Goal: Consume media (video, audio)

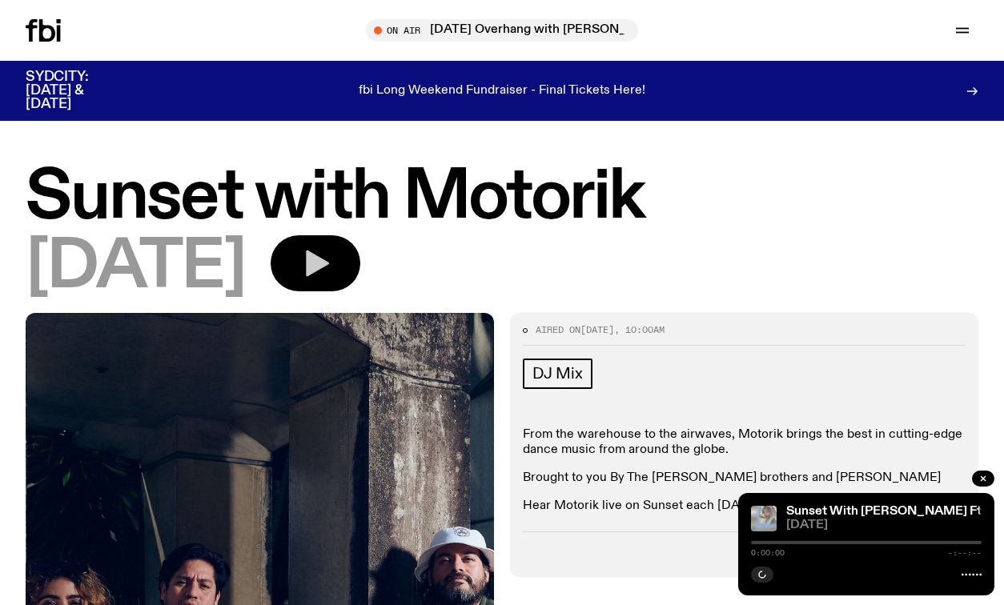
click at [331, 255] on icon "button" at bounding box center [315, 263] width 32 height 32
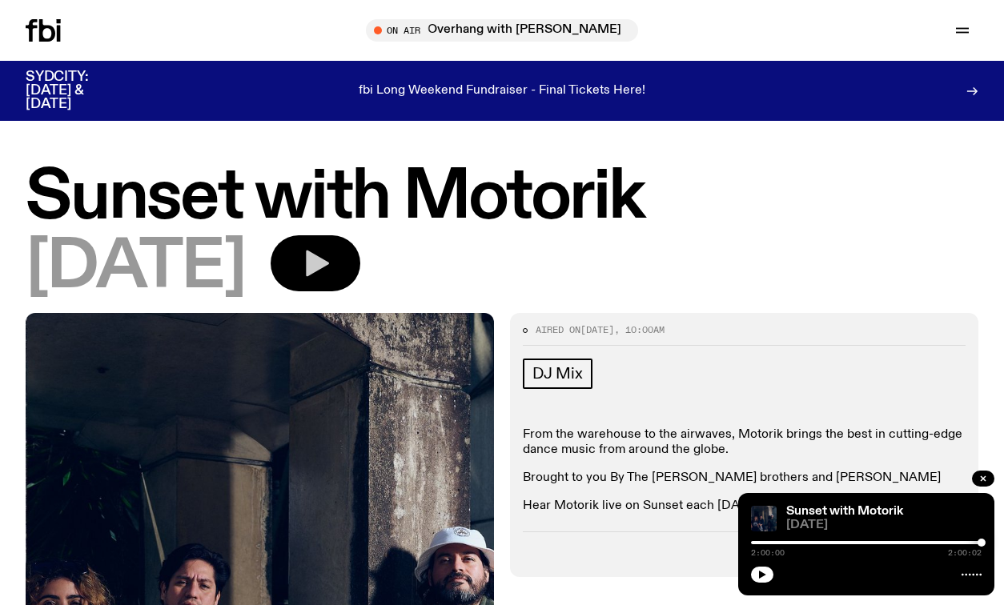
click at [331, 256] on icon "button" at bounding box center [315, 263] width 32 height 32
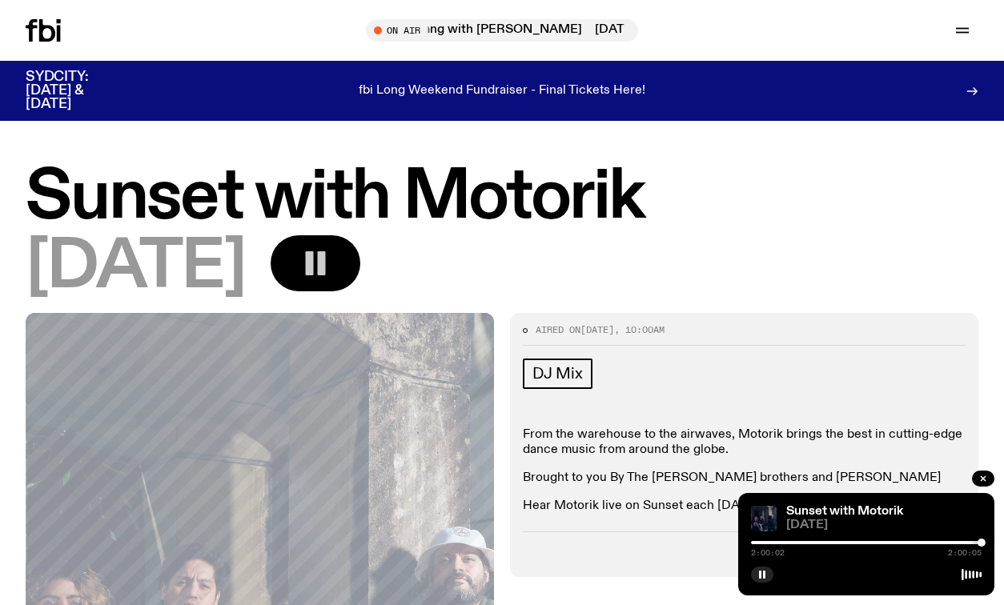
click at [754, 543] on div at bounding box center [866, 542] width 231 height 3
